Goal: Information Seeking & Learning: Learn about a topic

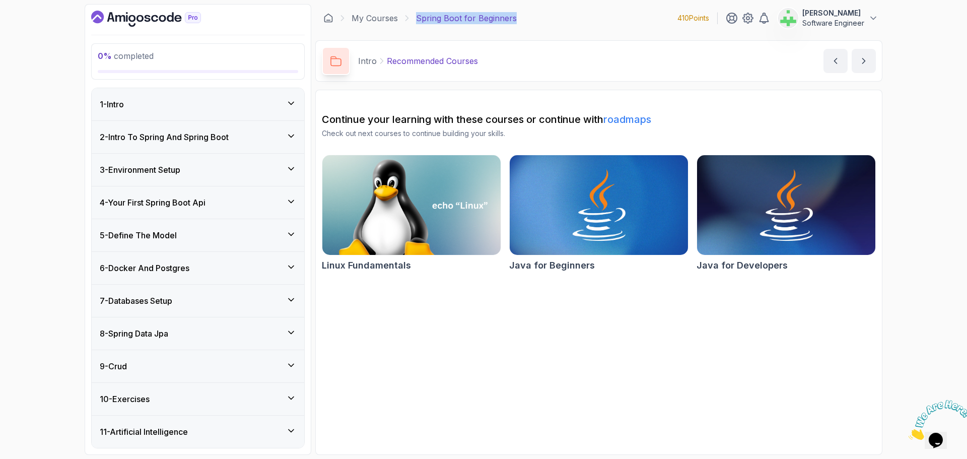
drag, startPoint x: 417, startPoint y: 18, endPoint x: 534, endPoint y: 15, distance: 117.9
click at [534, 15] on div "My Courses Spring Boot for Beginners 410 Points [PERSON_NAME] Jesi Software Eng…" at bounding box center [598, 18] width 567 height 28
copy p "Spring Boot for Beginners"
click at [534, 15] on div "My Courses Spring Boot for Beginners 410 Points [PERSON_NAME] Jesi Software Eng…" at bounding box center [598, 18] width 567 height 28
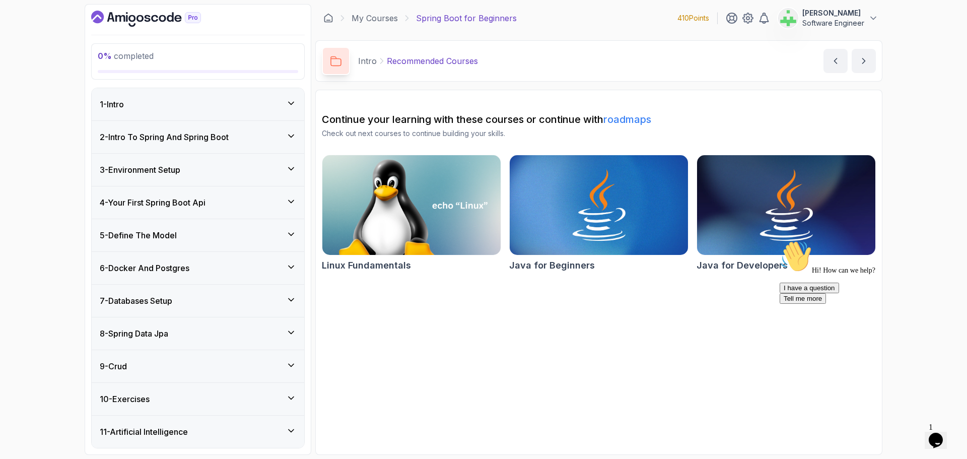
click at [206, 106] on div "1 - Intro" at bounding box center [198, 104] width 196 height 12
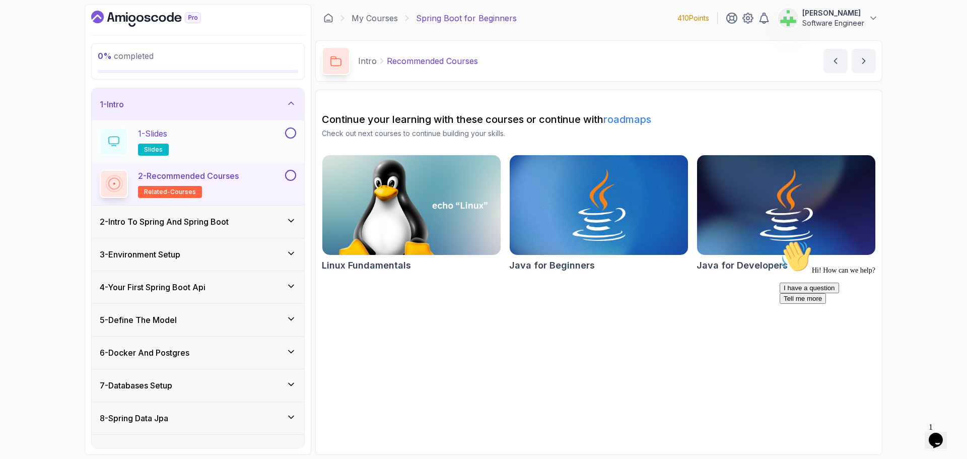
click at [207, 132] on div "1 - Slides slides" at bounding box center [191, 141] width 183 height 28
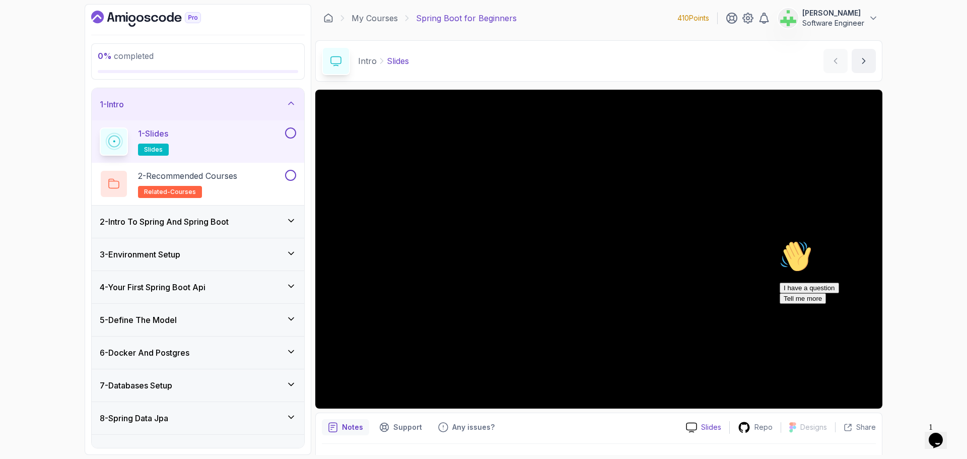
click at [712, 426] on p "Slides" at bounding box center [711, 427] width 20 height 10
click at [244, 171] on div "2 - Recommended Courses related-courses" at bounding box center [191, 184] width 183 height 28
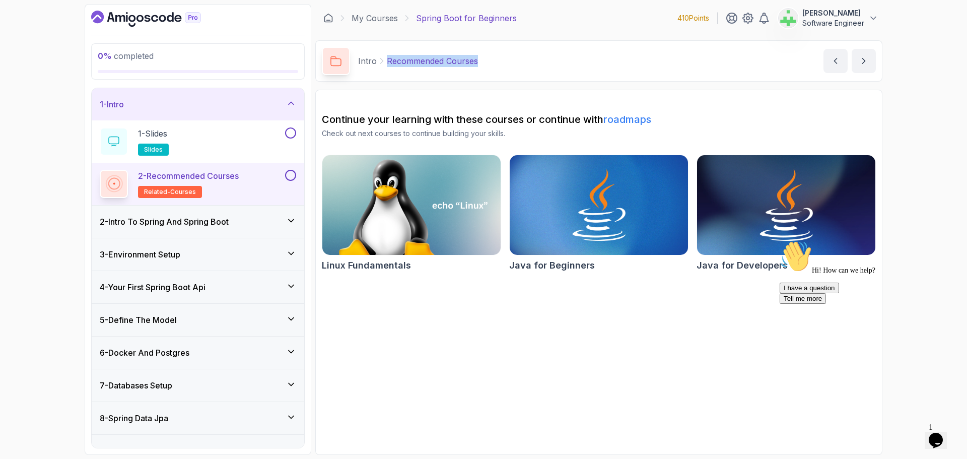
drag, startPoint x: 388, startPoint y: 60, endPoint x: 587, endPoint y: 67, distance: 199.1
click at [587, 67] on div "Intro Recommended Courses Recommended Courses by [PERSON_NAME]" at bounding box center [598, 60] width 567 height 41
copy p "Recommended Courses"
click at [587, 67] on div "Intro Recommended Courses Recommended Courses by [PERSON_NAME]" at bounding box center [598, 60] width 567 height 41
click at [176, 221] on h3 "2 - Intro To Spring And Spring Boot" at bounding box center [164, 222] width 129 height 12
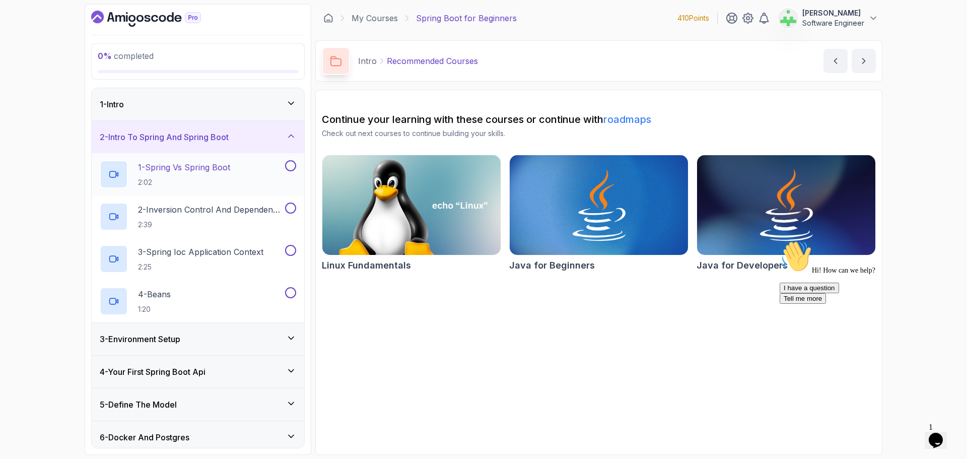
click at [205, 166] on p "1 - Spring Vs Spring Boot" at bounding box center [184, 167] width 92 height 12
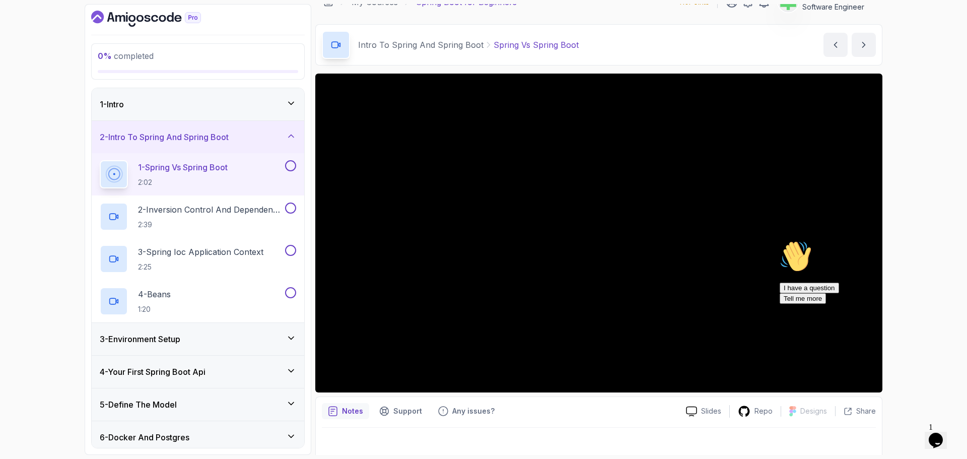
scroll to position [24, 0]
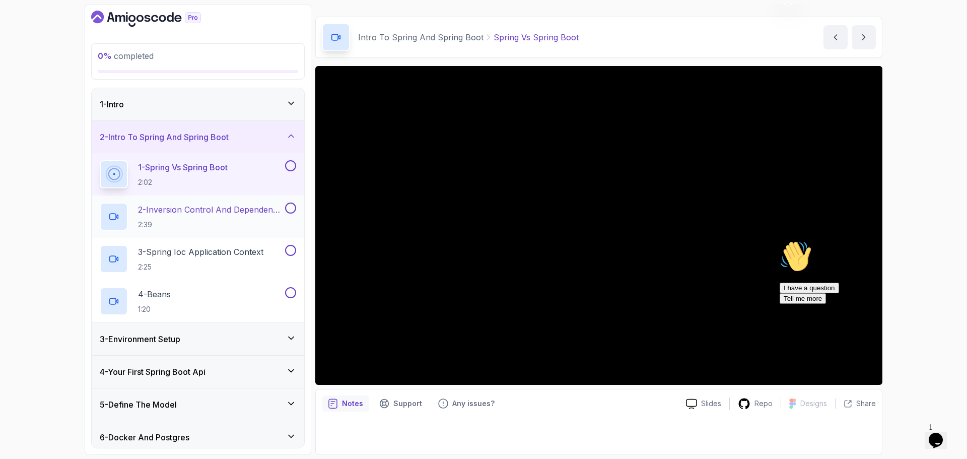
click at [205, 209] on p "2 - Inversion Control And Dependency Injection" at bounding box center [210, 209] width 145 height 12
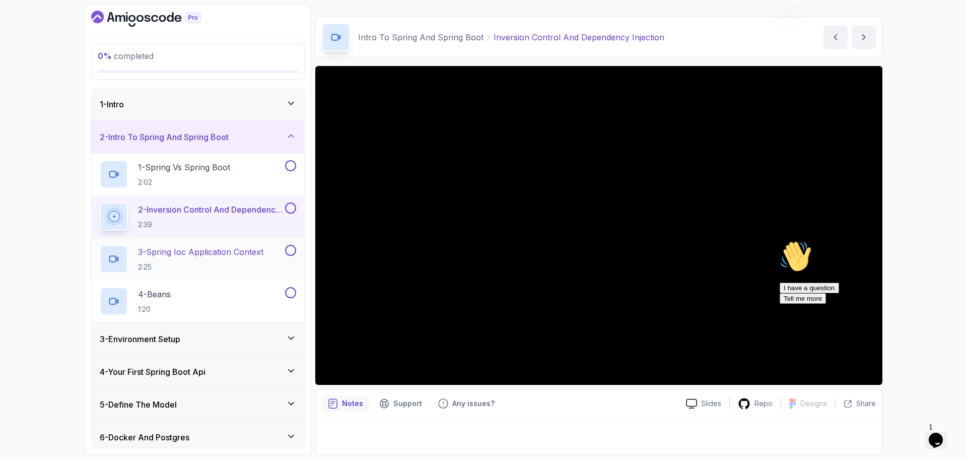
click at [233, 254] on p "3 - Spring Ioc Application Context" at bounding box center [200, 252] width 125 height 12
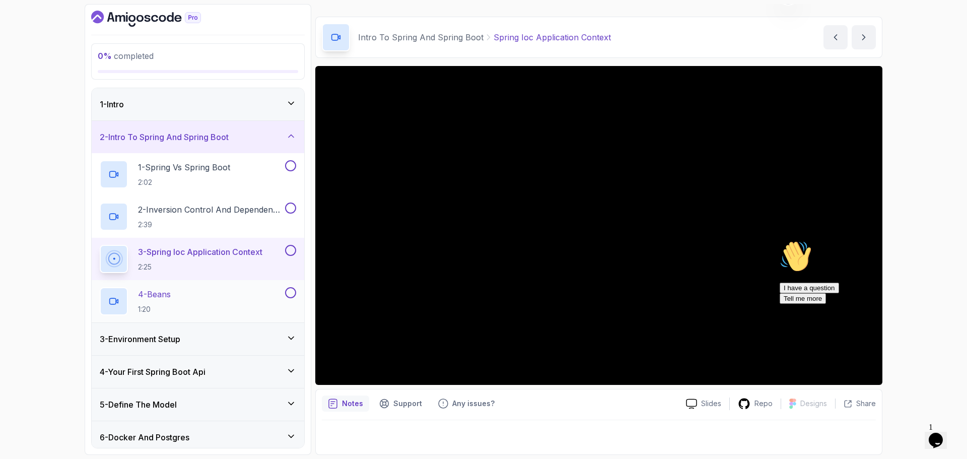
click at [238, 293] on div "4 - Beans 1:20" at bounding box center [191, 301] width 183 height 28
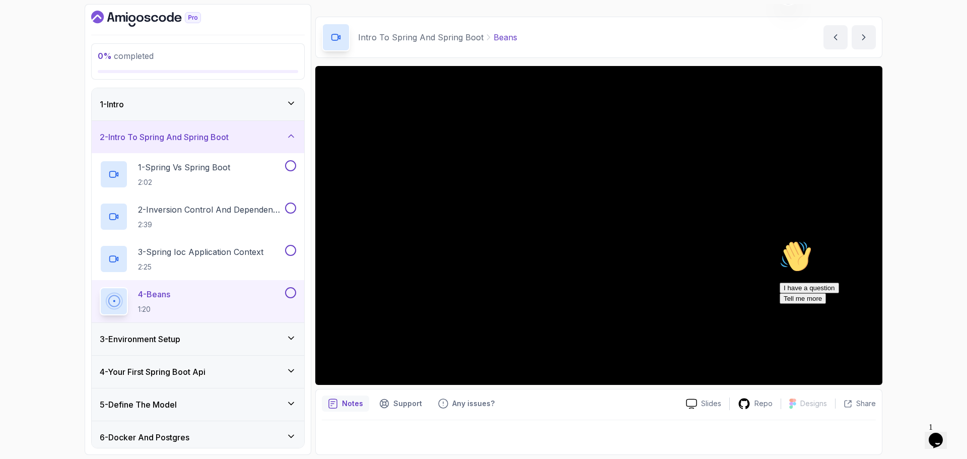
click at [268, 140] on div "2 - Intro To Spring And Spring Boot" at bounding box center [198, 137] width 196 height 12
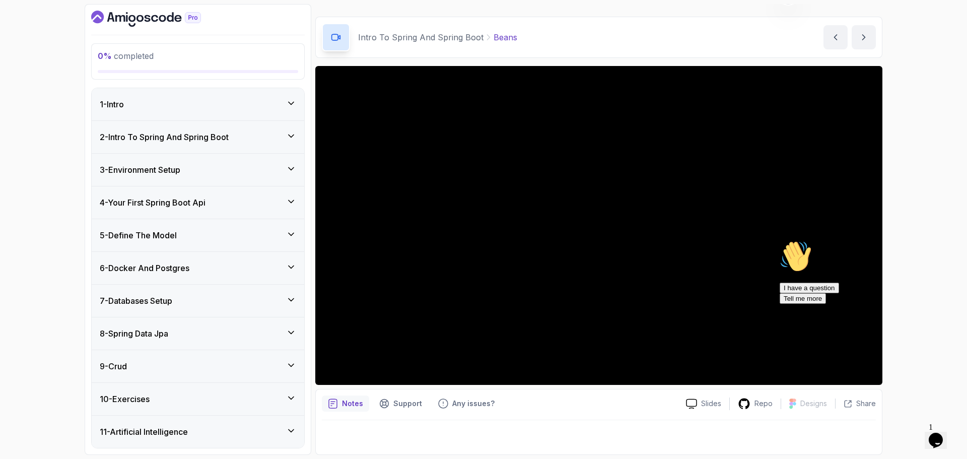
click at [261, 164] on div "3 - Environment Setup" at bounding box center [198, 170] width 196 height 12
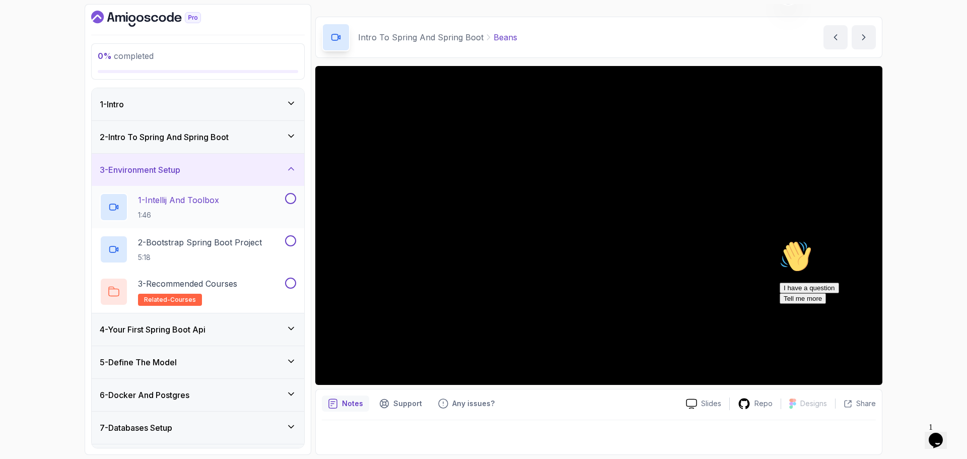
click at [217, 202] on p "1 - Intellij And Toolbox" at bounding box center [178, 200] width 81 height 12
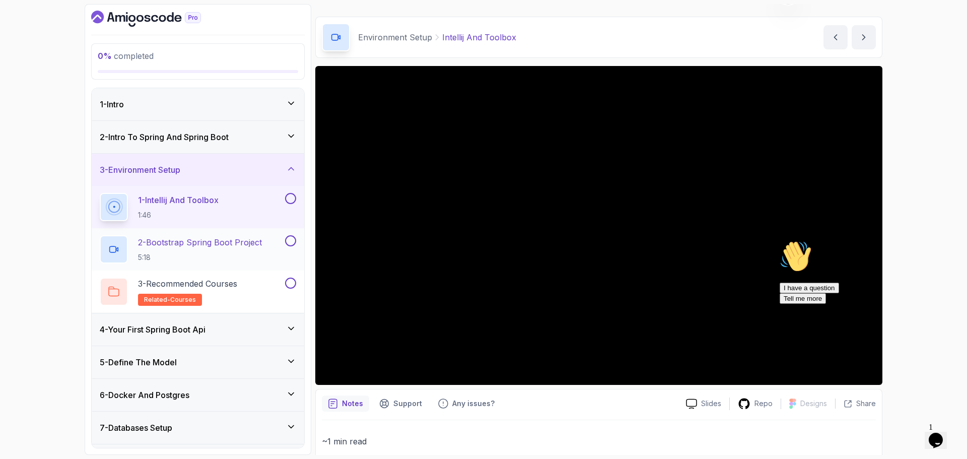
click at [231, 241] on p "2 - Bootstrap Spring Boot Project" at bounding box center [200, 242] width 124 height 12
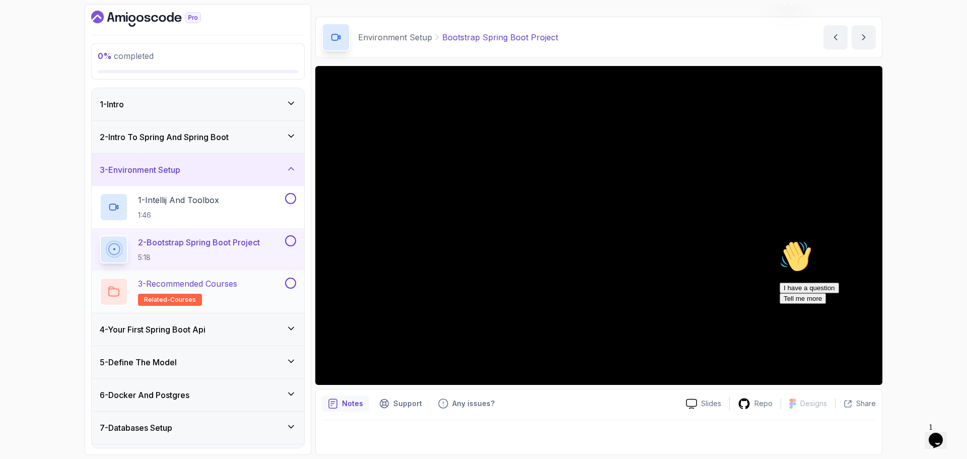
click at [223, 285] on p "3 - Recommended Courses" at bounding box center [187, 284] width 99 height 12
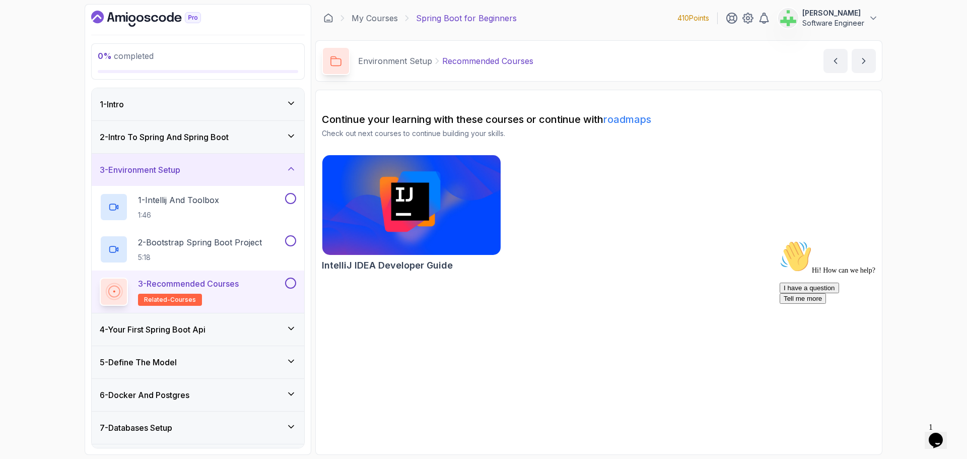
click at [225, 163] on div "3 - Environment Setup" at bounding box center [198, 170] width 213 height 32
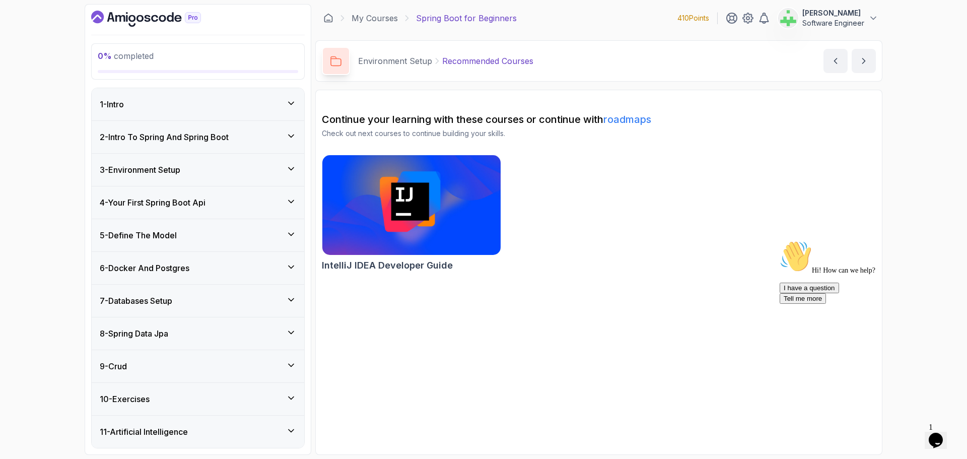
click at [232, 200] on div "4 - Your First Spring Boot Api" at bounding box center [198, 202] width 196 height 12
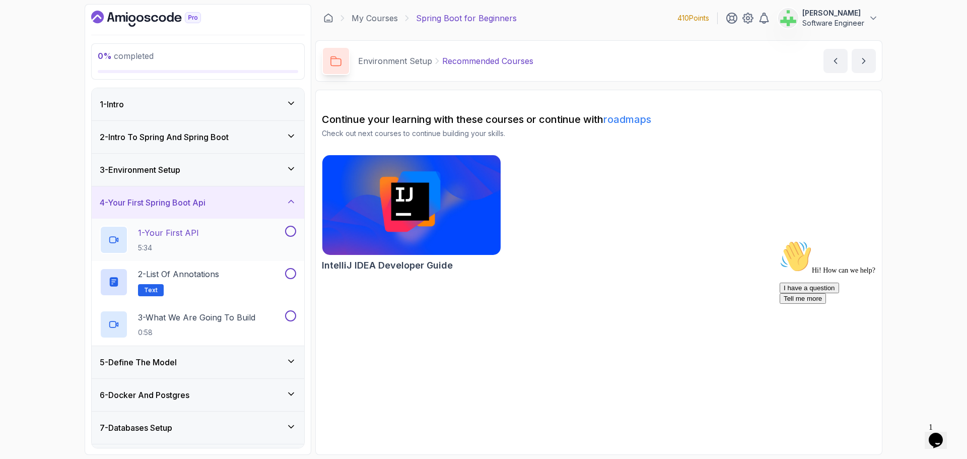
click at [217, 231] on div "1 - Your First API 5:34" at bounding box center [191, 240] width 183 height 28
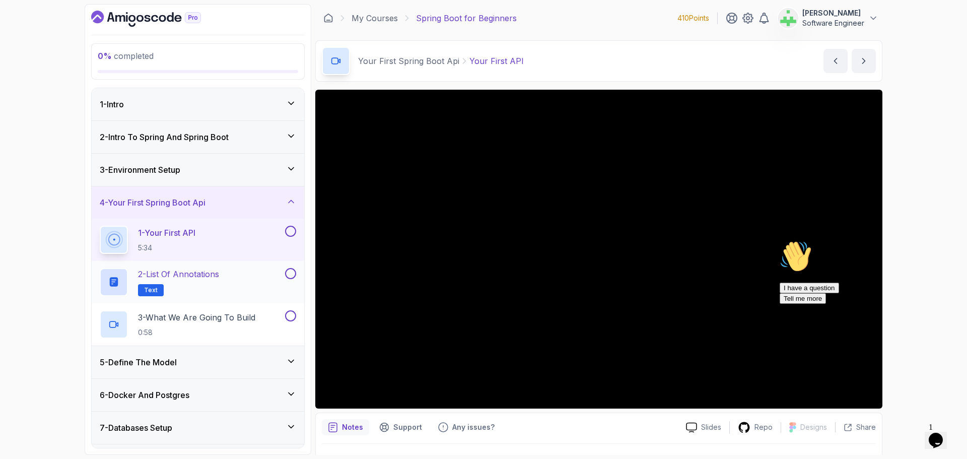
click at [219, 273] on p "2 - List of Annotations" at bounding box center [178, 274] width 81 height 12
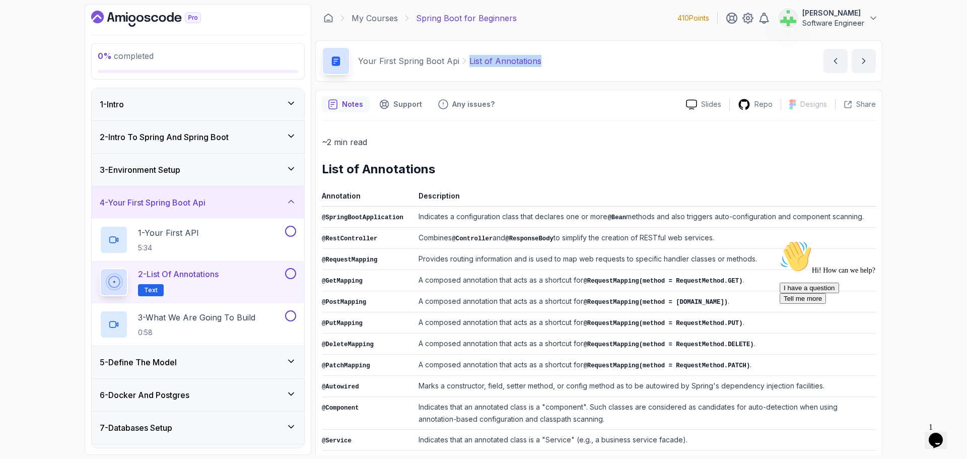
drag, startPoint x: 463, startPoint y: 59, endPoint x: 614, endPoint y: 70, distance: 151.5
click at [614, 70] on div "Your First Spring Boot Api List of Annotations List of Annotations by [PERSON_N…" at bounding box center [598, 60] width 567 height 41
copy p "List of Annotations"
click at [589, 64] on div "Your First Spring Boot Api List of Annotations List of Annotations by [PERSON_N…" at bounding box center [598, 60] width 567 height 41
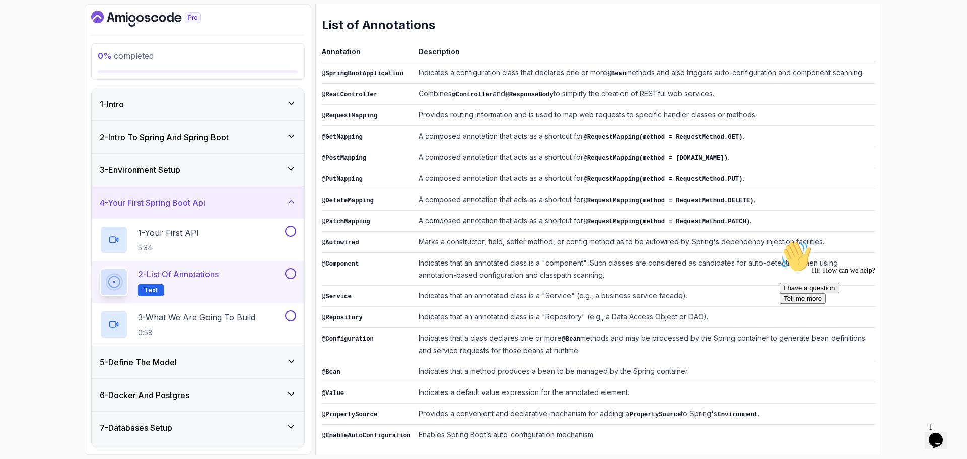
scroll to position [147, 0]
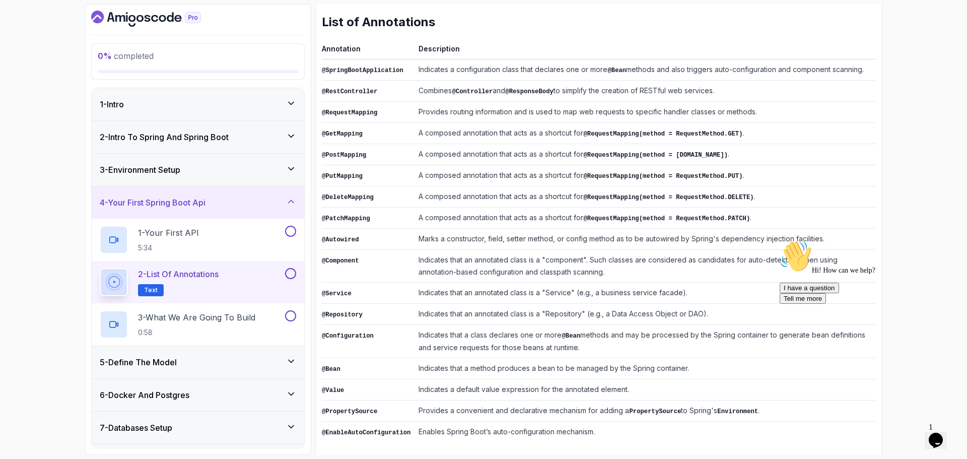
click at [910, 183] on div "0 % completed 1 - Intro 2 - Intro To Spring And Spring Boot 3 - Environment Set…" at bounding box center [483, 229] width 967 height 459
click at [211, 316] on p "3 - What We Are Going To Build" at bounding box center [196, 317] width 117 height 12
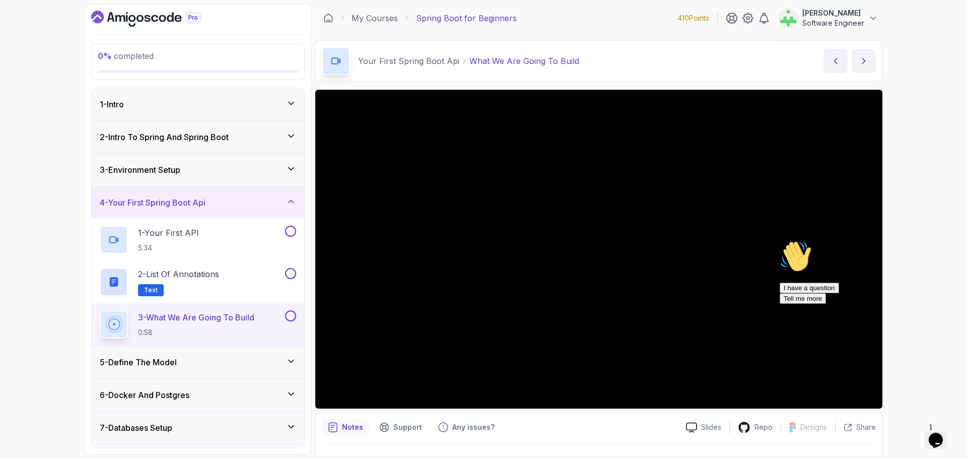
click at [780, 240] on icon "Chat attention grabber" at bounding box center [780, 240] width 0 height 0
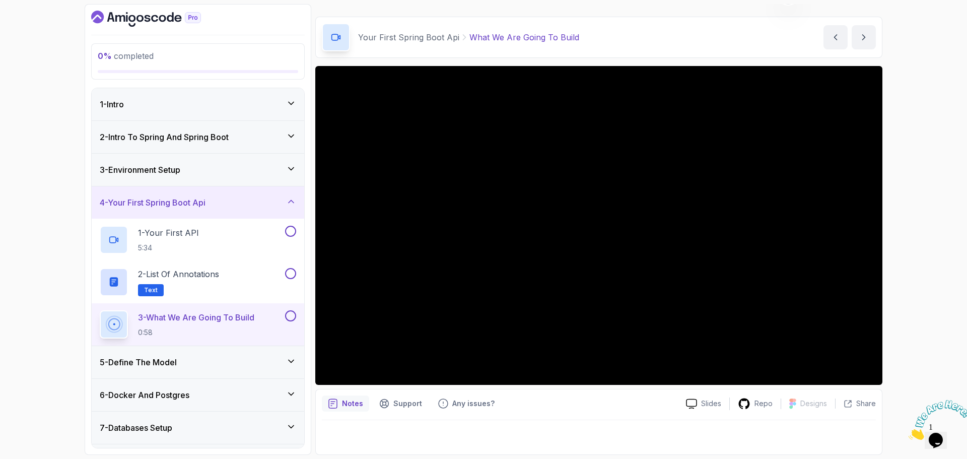
click at [909, 433] on icon "Close" at bounding box center [909, 437] width 0 height 9
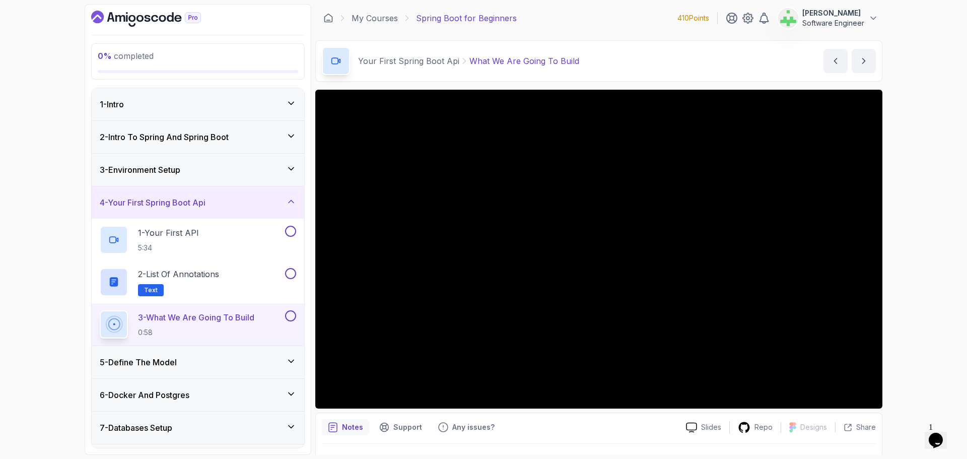
click at [271, 197] on div "4 - Your First Spring Boot Api" at bounding box center [198, 202] width 196 height 12
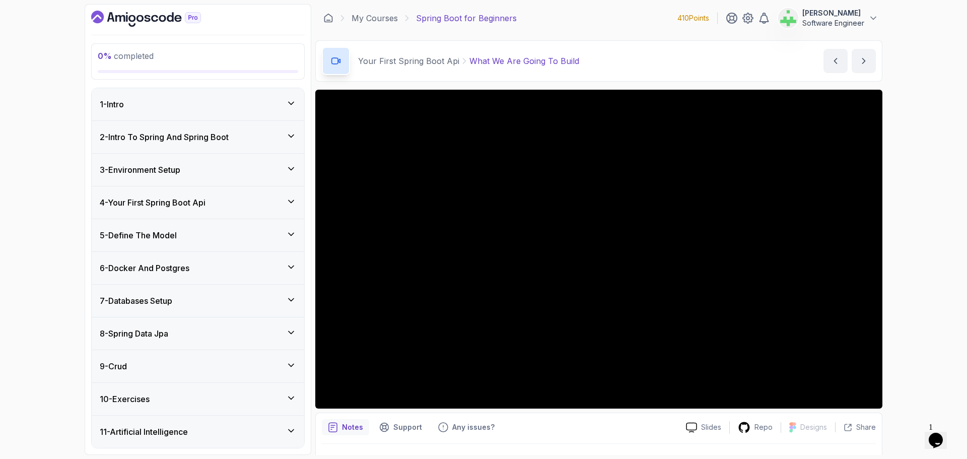
click at [194, 200] on h3 "4 - Your First Spring Boot Api" at bounding box center [153, 202] width 106 height 12
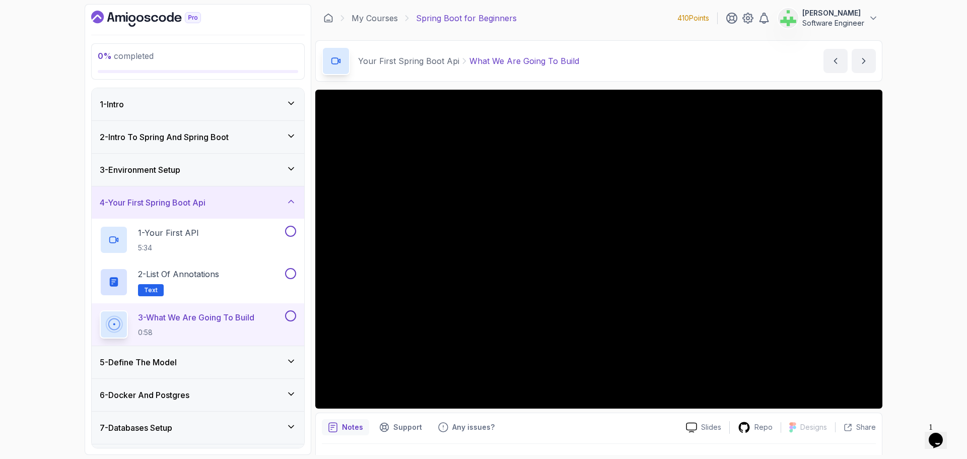
click at [235, 140] on div "2 - Intro To Spring And Spring Boot" at bounding box center [198, 137] width 196 height 12
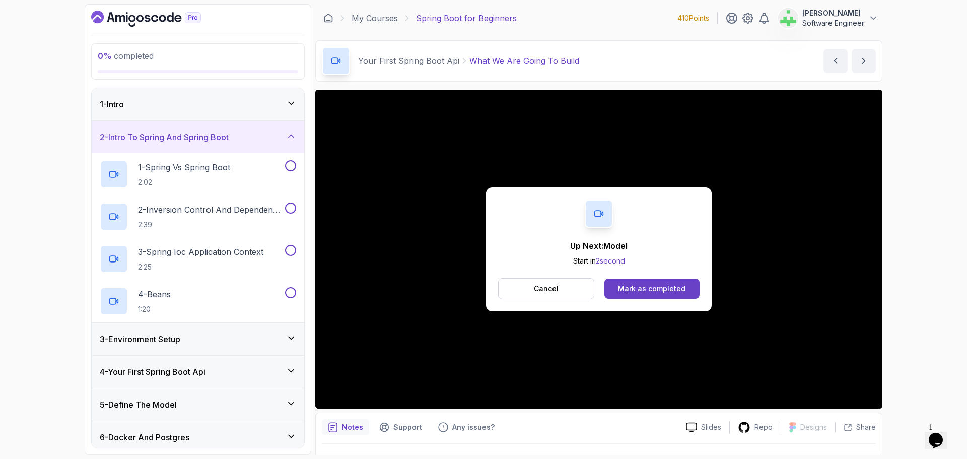
click at [433, 338] on div "Up Next: Model Start in 2 second Cancel Mark as completed" at bounding box center [598, 249] width 567 height 319
click at [532, 291] on button "Cancel" at bounding box center [546, 288] width 96 height 21
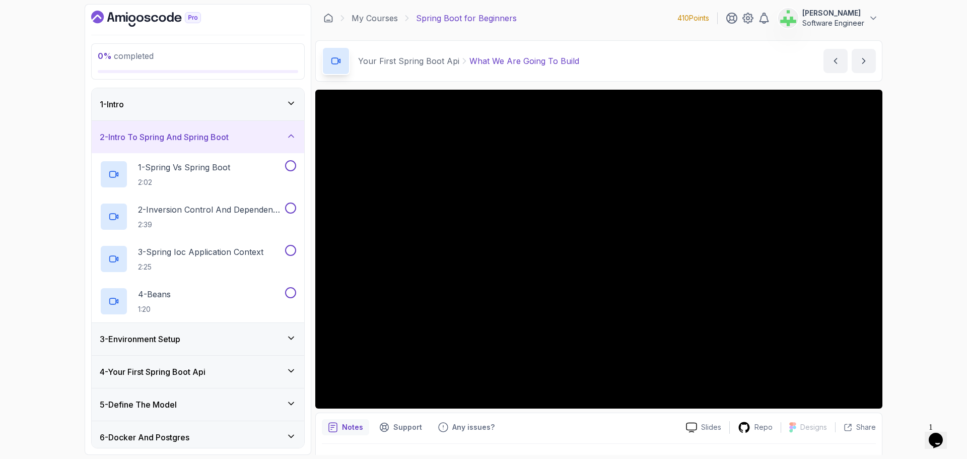
click at [279, 106] on div "1 - Intro" at bounding box center [198, 104] width 196 height 12
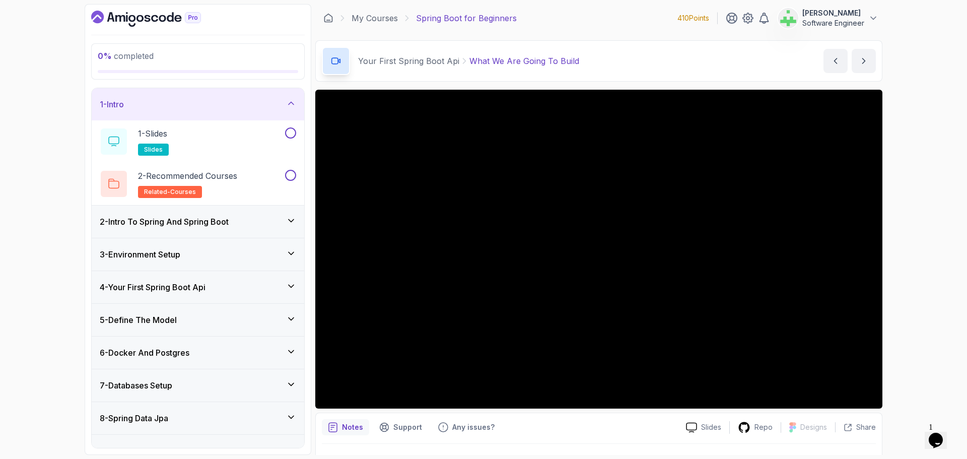
click at [260, 103] on div "1 - Intro" at bounding box center [198, 104] width 196 height 12
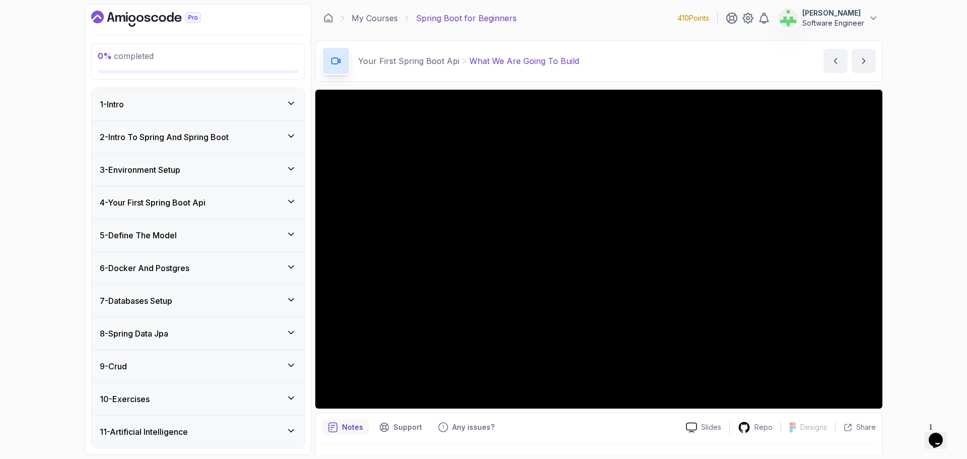
drag, startPoint x: 232, startPoint y: 238, endPoint x: 221, endPoint y: 241, distance: 11.6
click at [230, 239] on div "5 - Define The Model" at bounding box center [198, 235] width 196 height 12
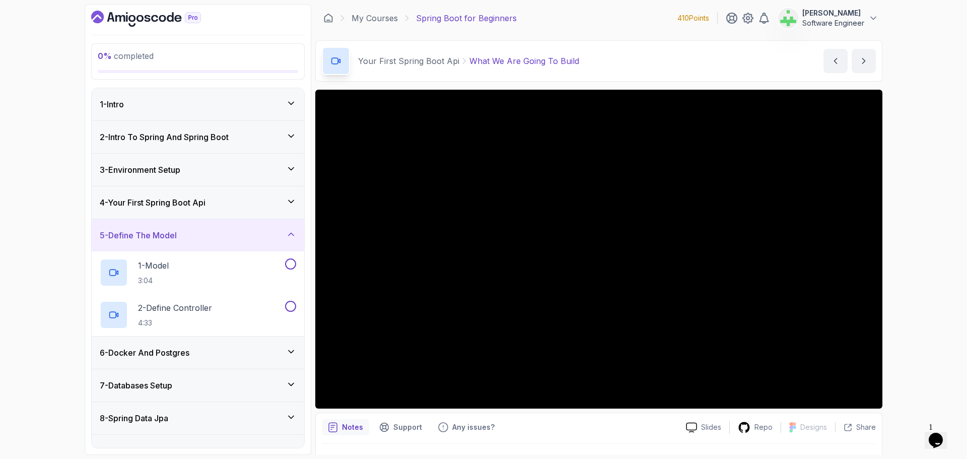
click at [225, 201] on div "4 - Your First Spring Boot Api" at bounding box center [198, 202] width 196 height 12
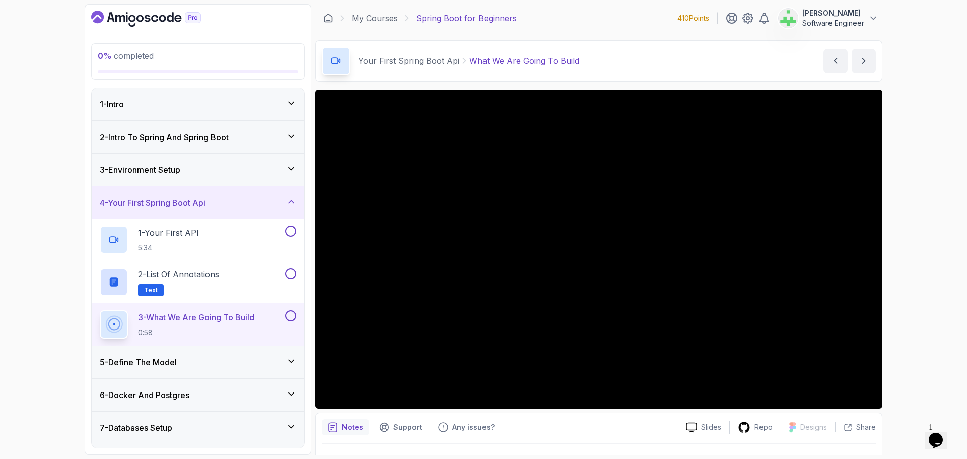
click at [225, 201] on div "4 - Your First Spring Boot Api" at bounding box center [198, 202] width 196 height 12
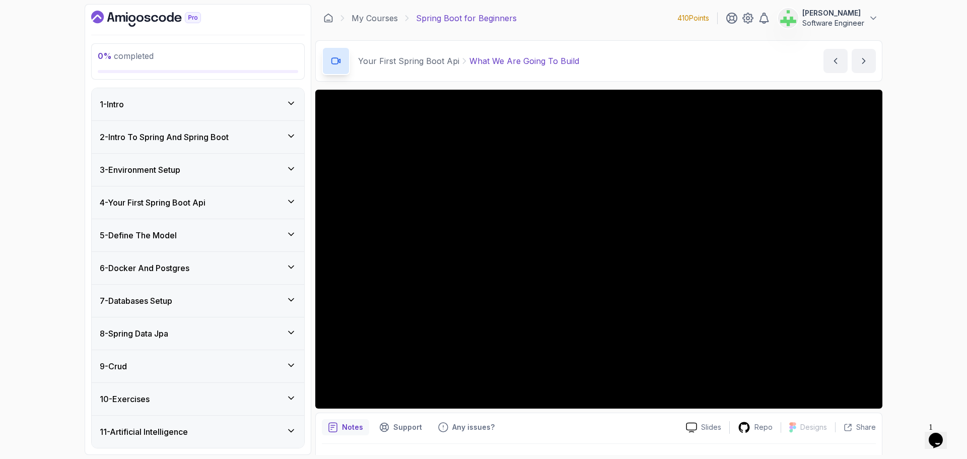
click at [205, 235] on div "5 - Define The Model" at bounding box center [198, 235] width 196 height 12
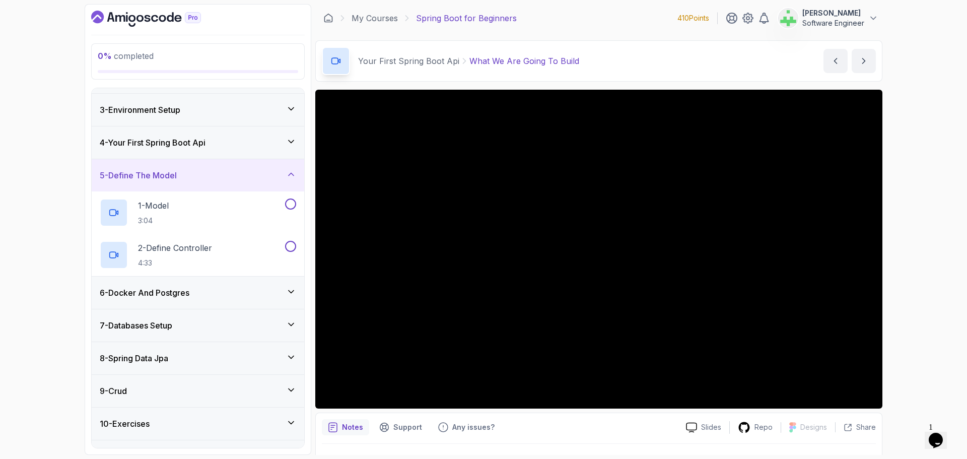
scroll to position [101, 0]
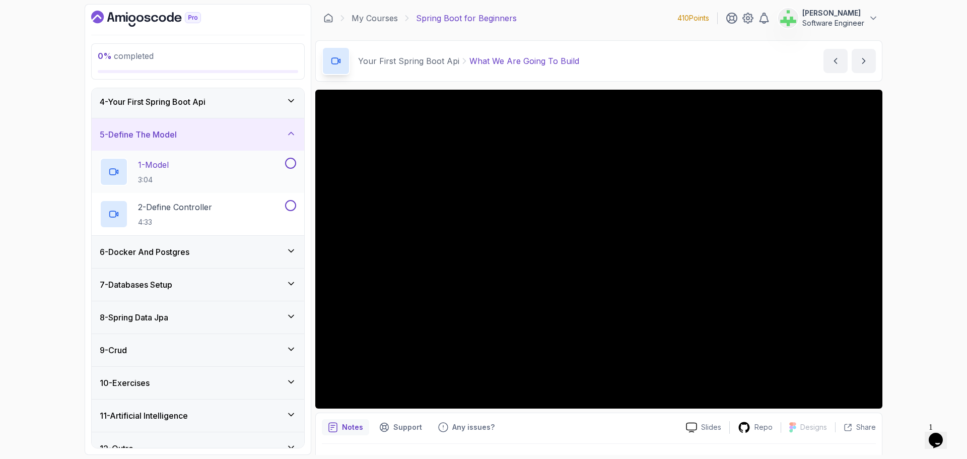
click at [191, 162] on div "1 - Model 3:04" at bounding box center [191, 172] width 183 height 28
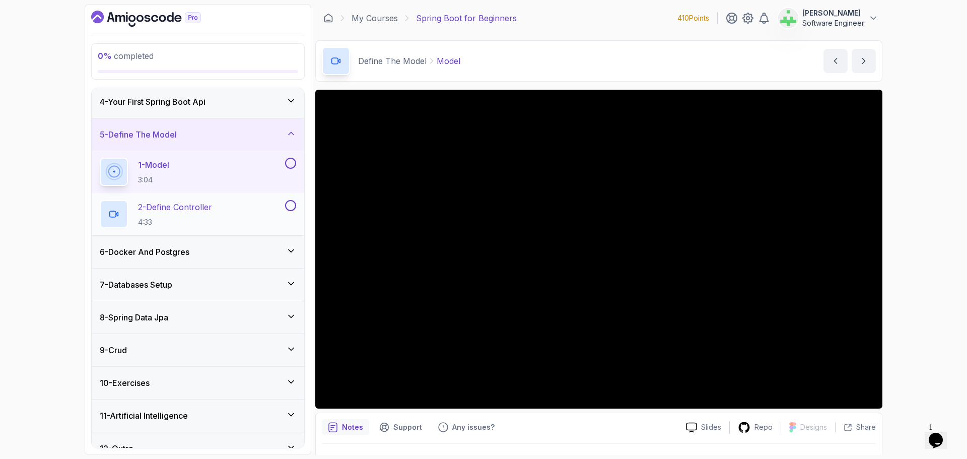
click at [227, 209] on div "2 - Define Controller 4:33" at bounding box center [191, 214] width 183 height 28
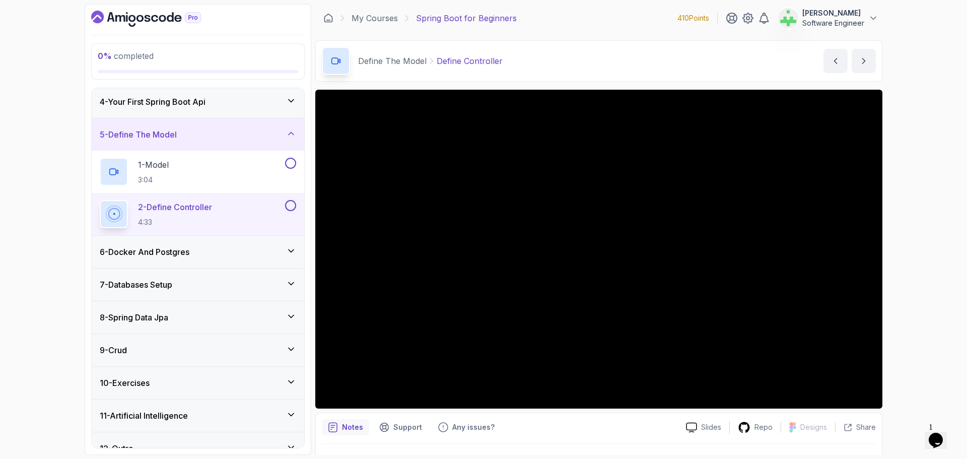
click at [244, 133] on div "5 - Define The Model" at bounding box center [198, 134] width 196 height 12
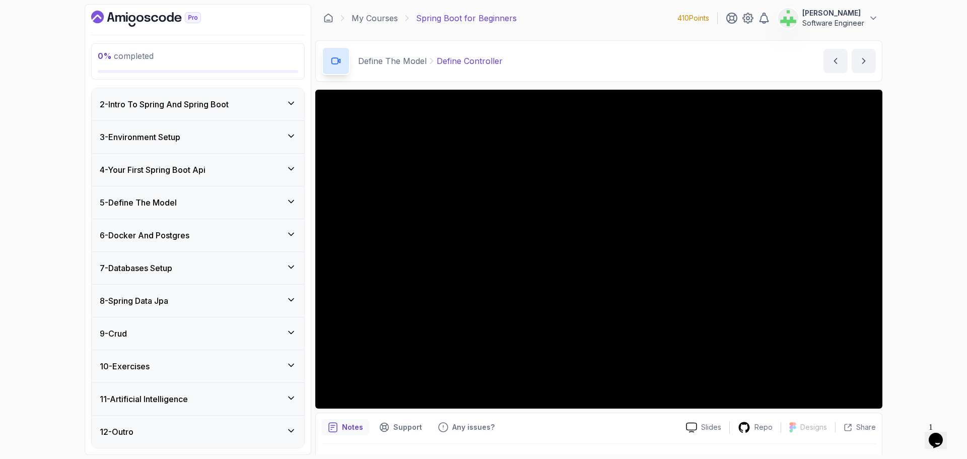
scroll to position [33, 0]
click at [228, 239] on div "6 - Docker And Postgres" at bounding box center [198, 235] width 196 height 12
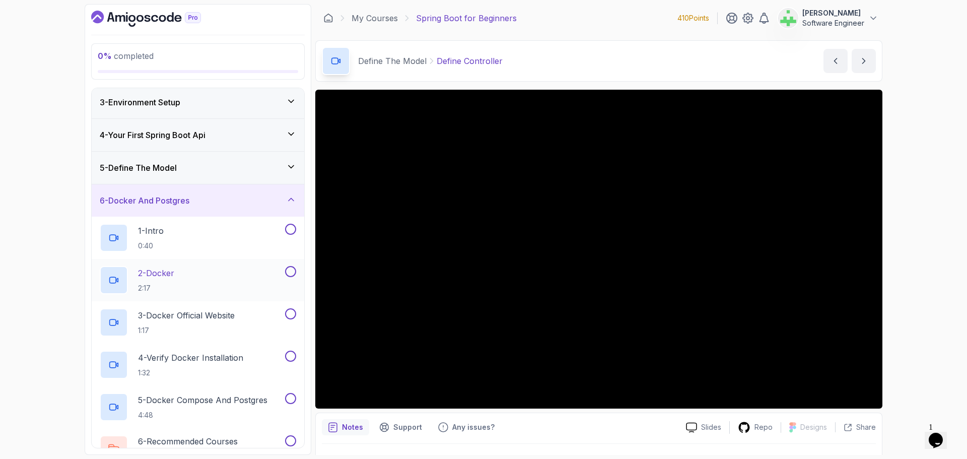
scroll to position [133, 0]
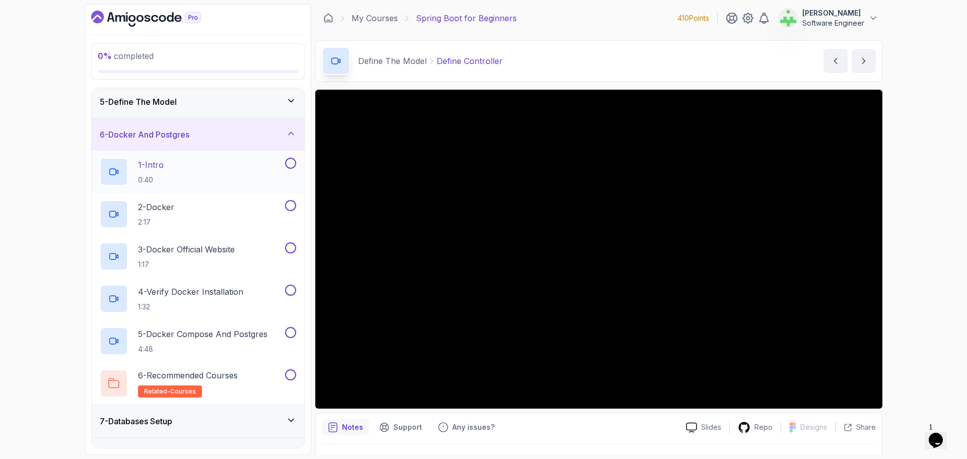
click at [169, 166] on div "1 - Intro 0:40" at bounding box center [191, 172] width 183 height 28
